Goal: Complete application form

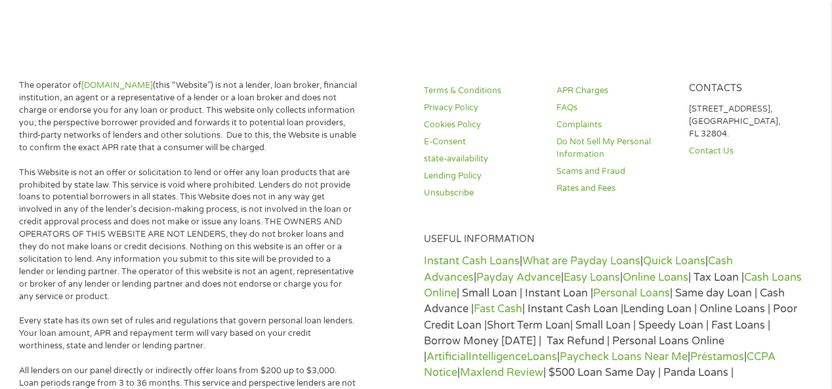
scroll to position [462, 0]
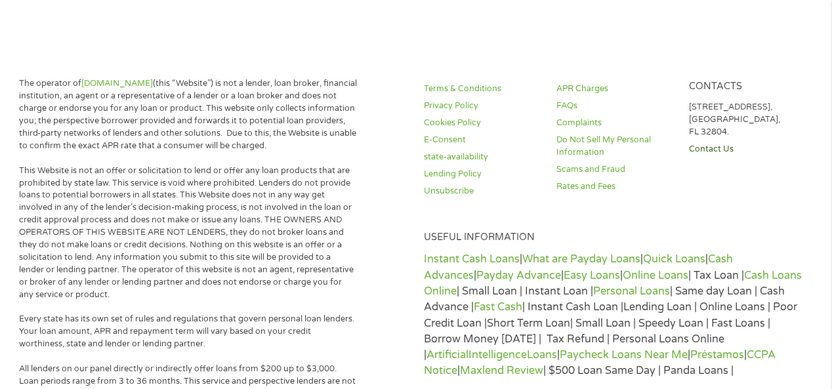
click at [695, 149] on link "Contact Us" at bounding box center [747, 149] width 116 height 12
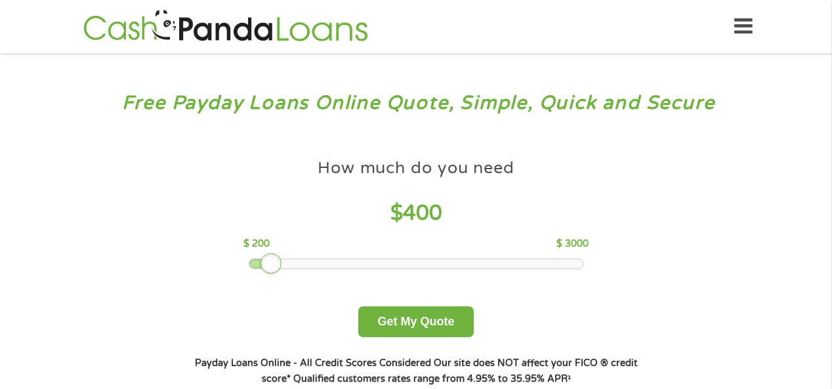
drag, startPoint x: 342, startPoint y: 262, endPoint x: 275, endPoint y: 258, distance: 67.7
click at [275, 258] on div at bounding box center [270, 263] width 21 height 21
click at [429, 311] on button "Get My Quote" at bounding box center [415, 321] width 115 height 31
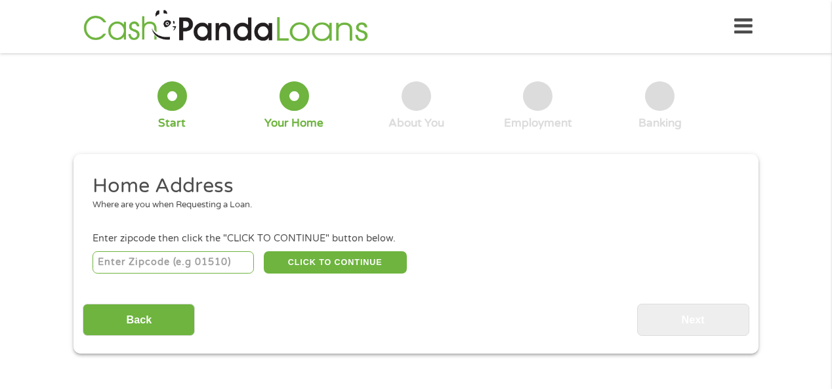
click at [203, 265] on input "number" at bounding box center [173, 262] width 162 height 22
type input "76133"
click at [357, 262] on button "CLICK TO CONTINUE" at bounding box center [335, 262] width 143 height 22
type input "76133"
type input "Fort Worth"
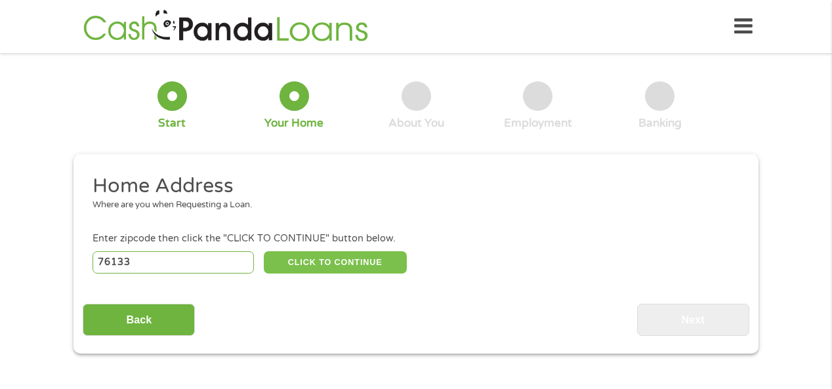
select select "Texas"
